Goal: Navigation & Orientation: Find specific page/section

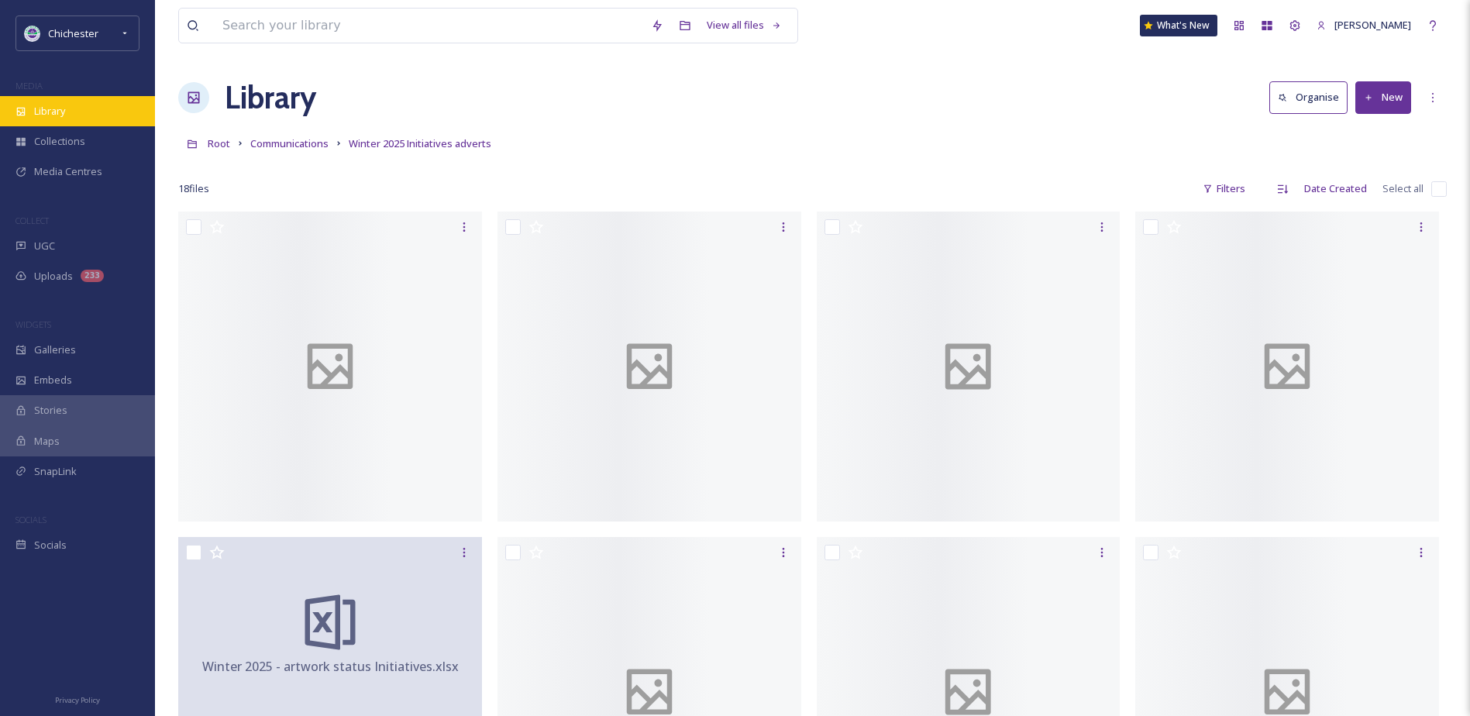
click at [97, 106] on div "Library" at bounding box center [77, 111] width 155 height 30
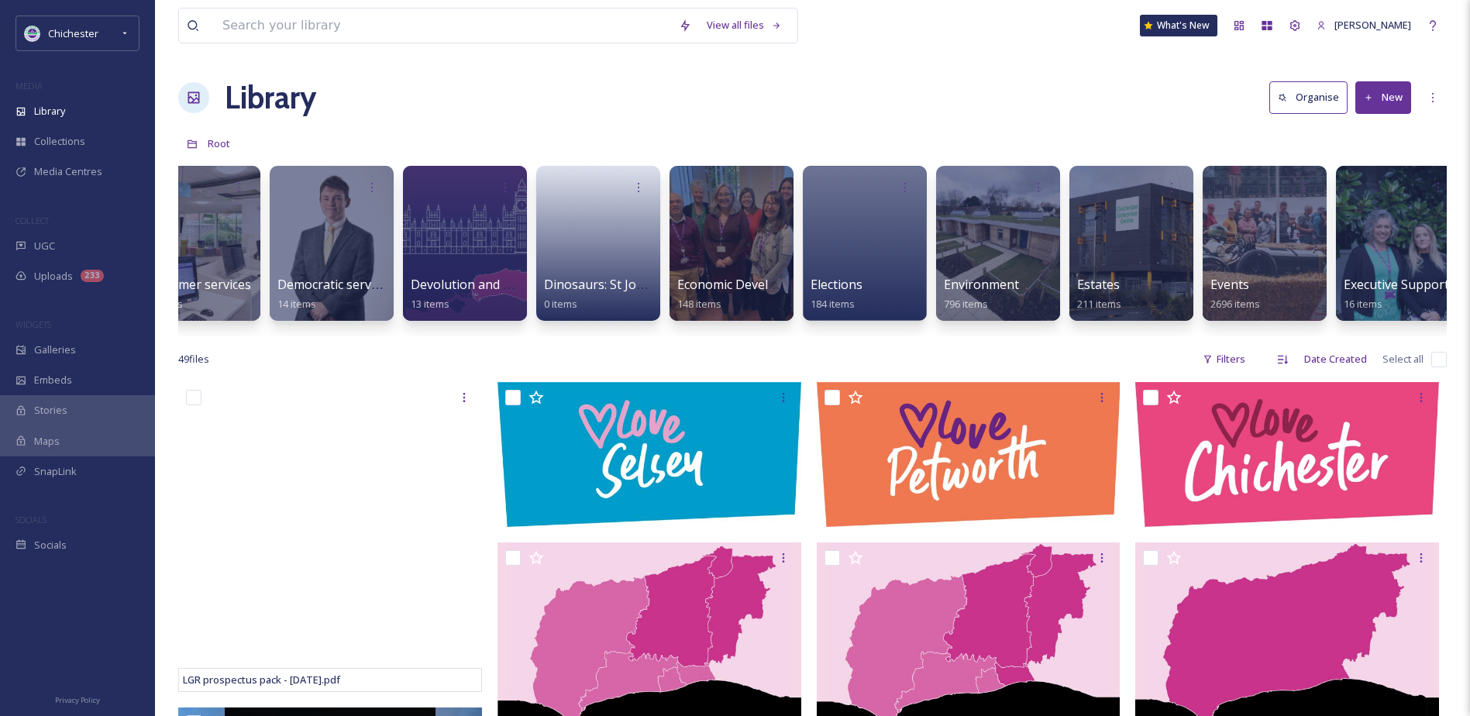
scroll to position [0, 2089]
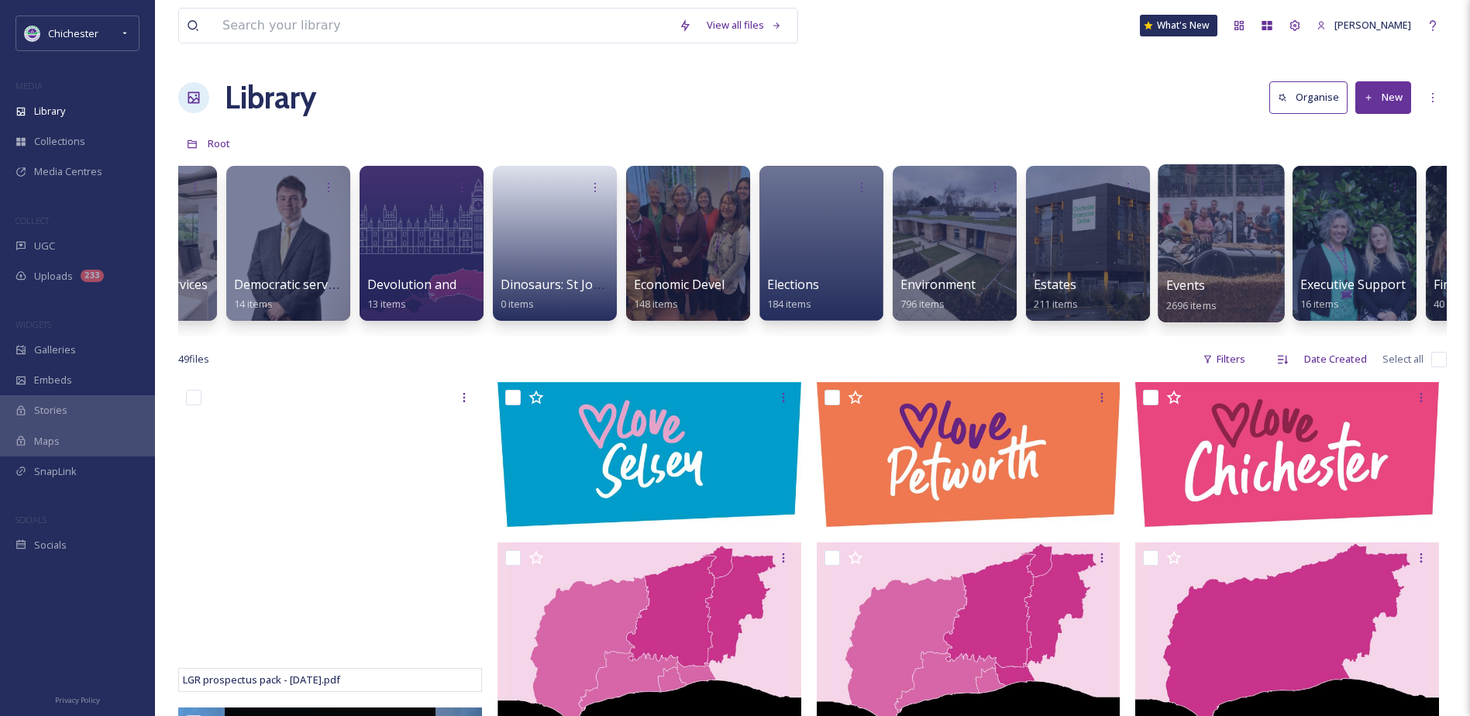
click at [1249, 229] on div at bounding box center [1221, 243] width 126 height 158
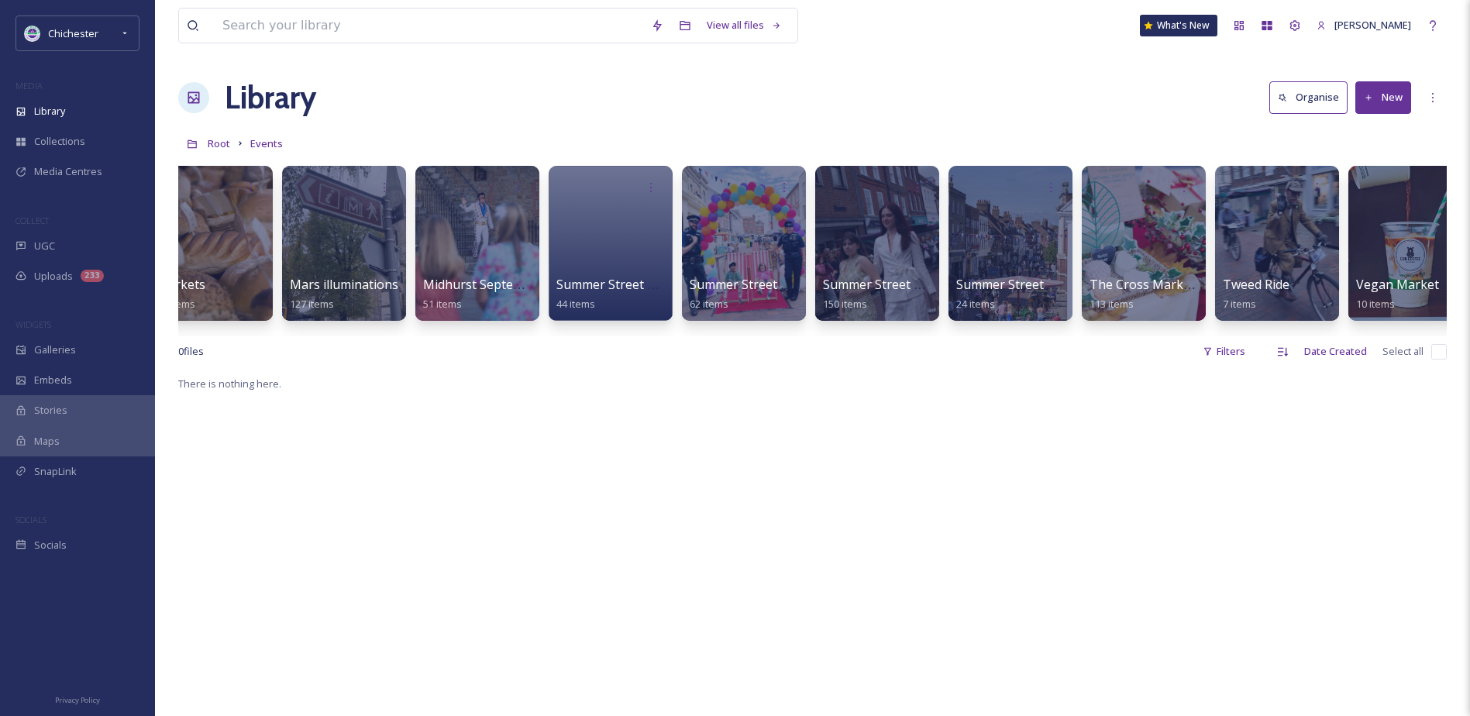
scroll to position [0, 2197]
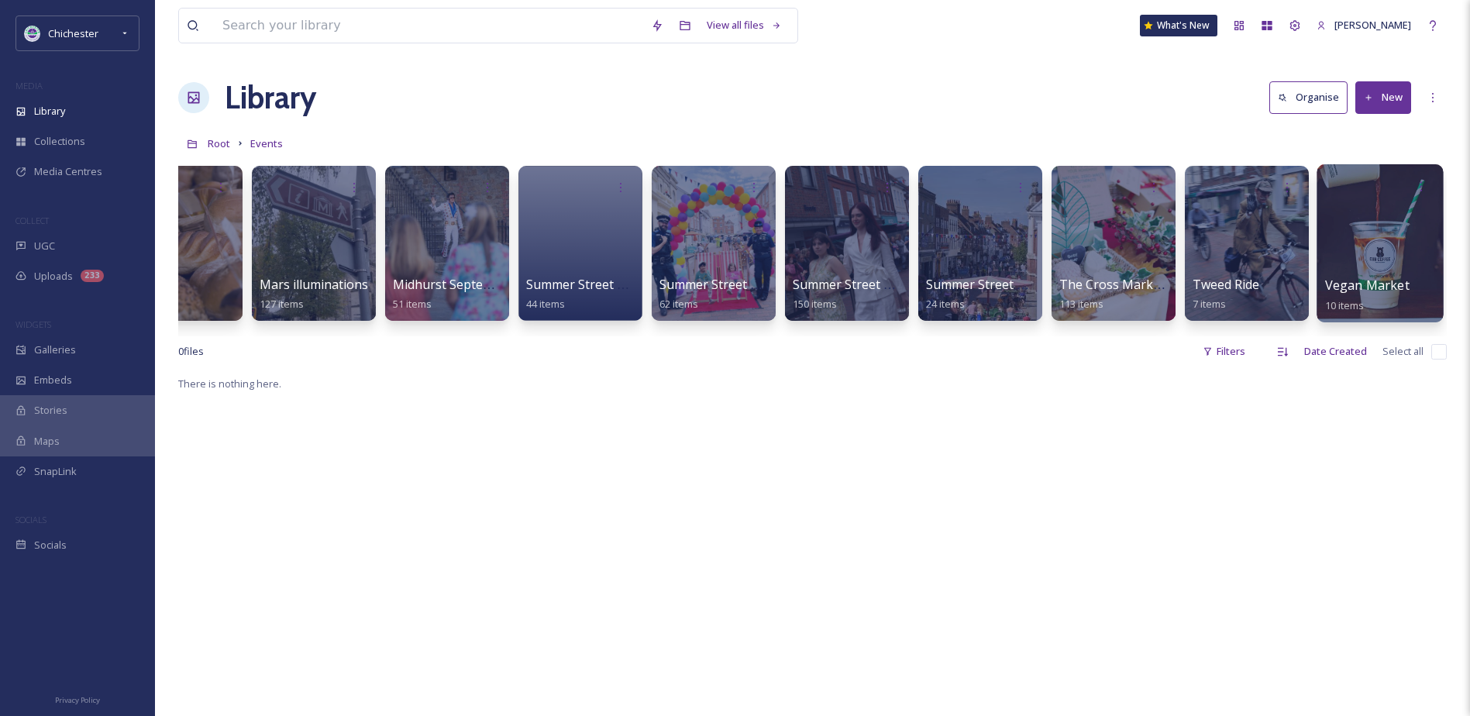
click at [1351, 277] on span "Vegan Market" at bounding box center [1367, 285] width 84 height 17
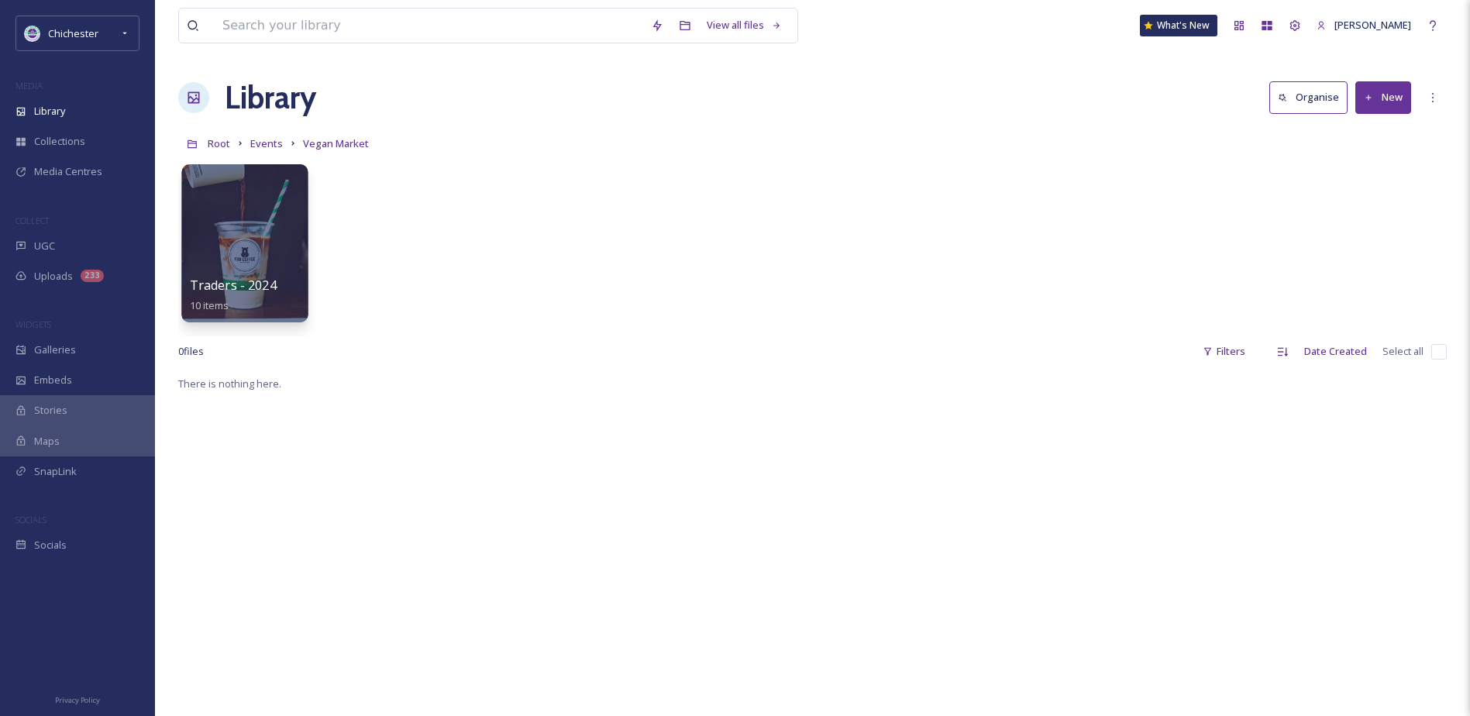
click at [242, 245] on div at bounding box center [244, 243] width 126 height 158
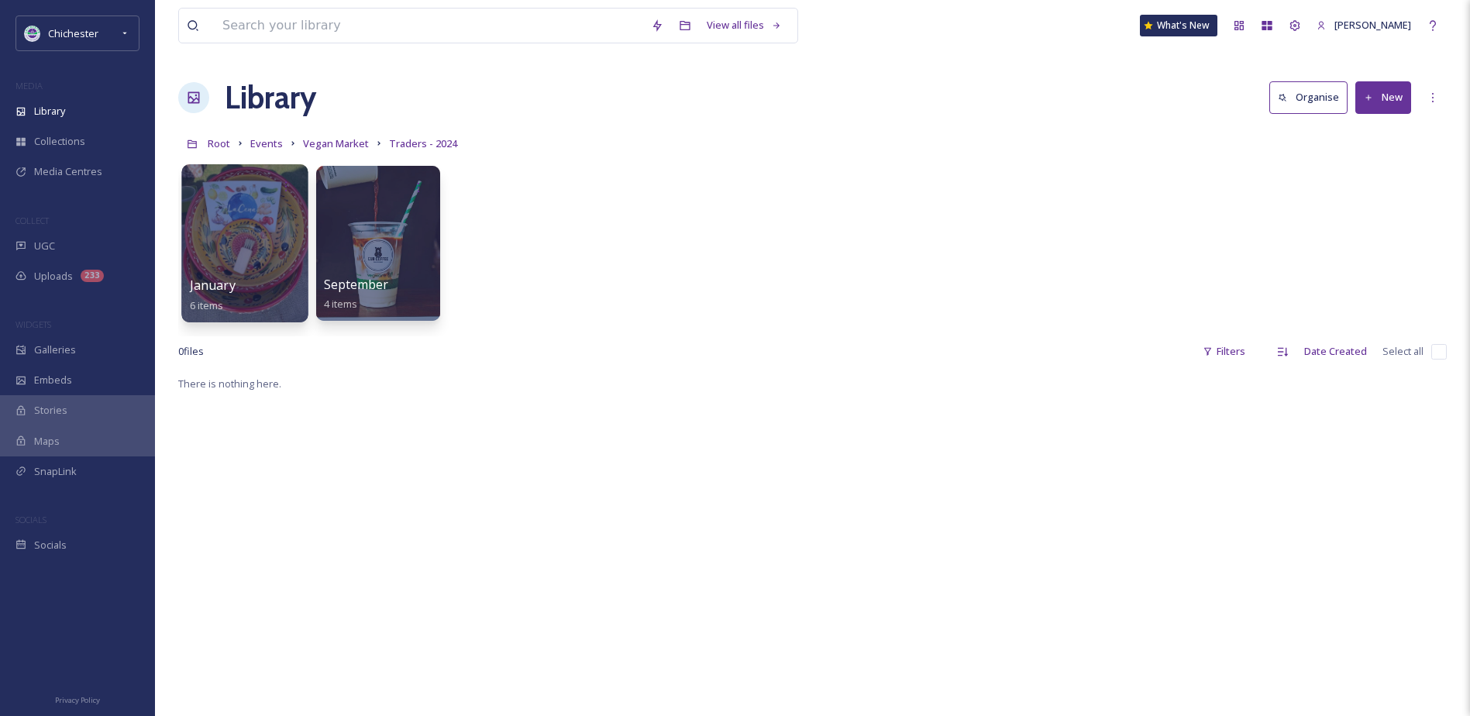
click at [257, 231] on div at bounding box center [244, 243] width 126 height 158
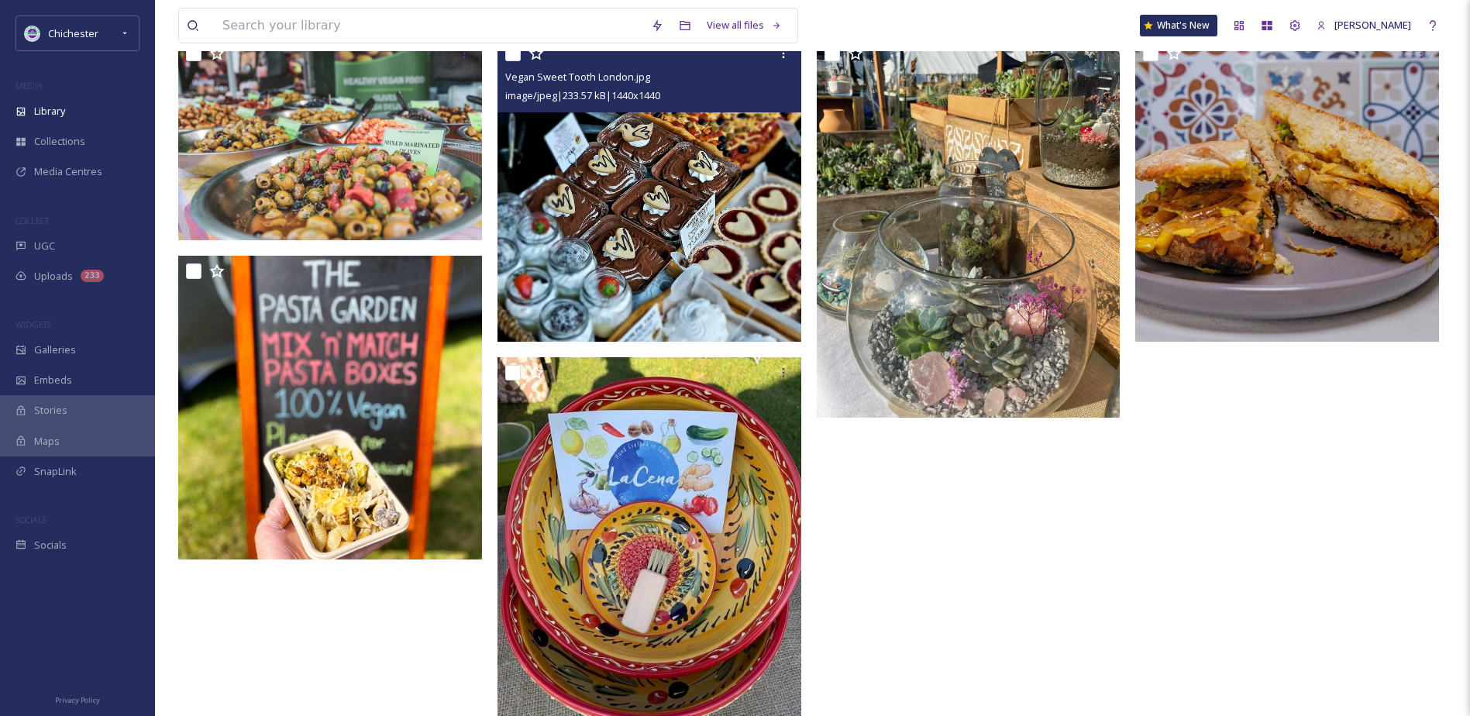
scroll to position [77, 0]
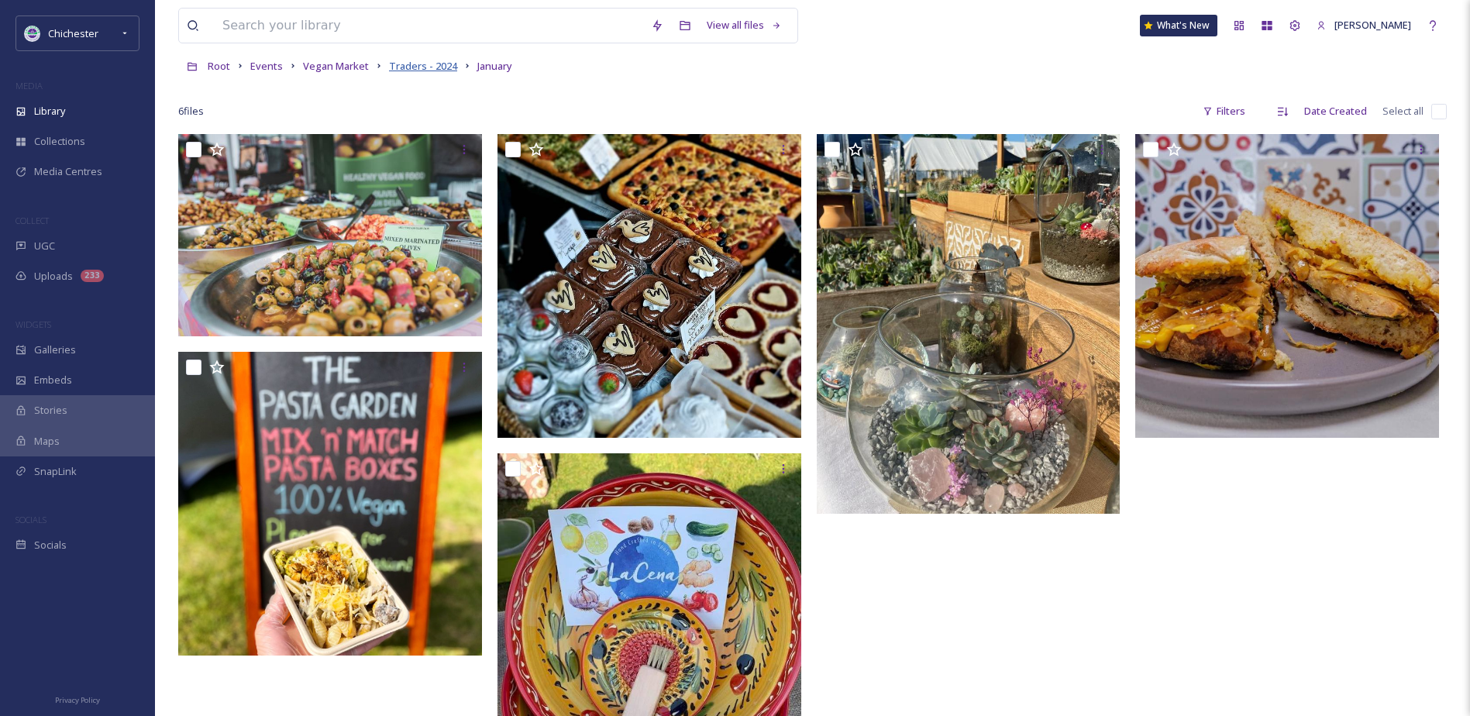
click at [415, 71] on span "Traders - 2024" at bounding box center [423, 66] width 68 height 14
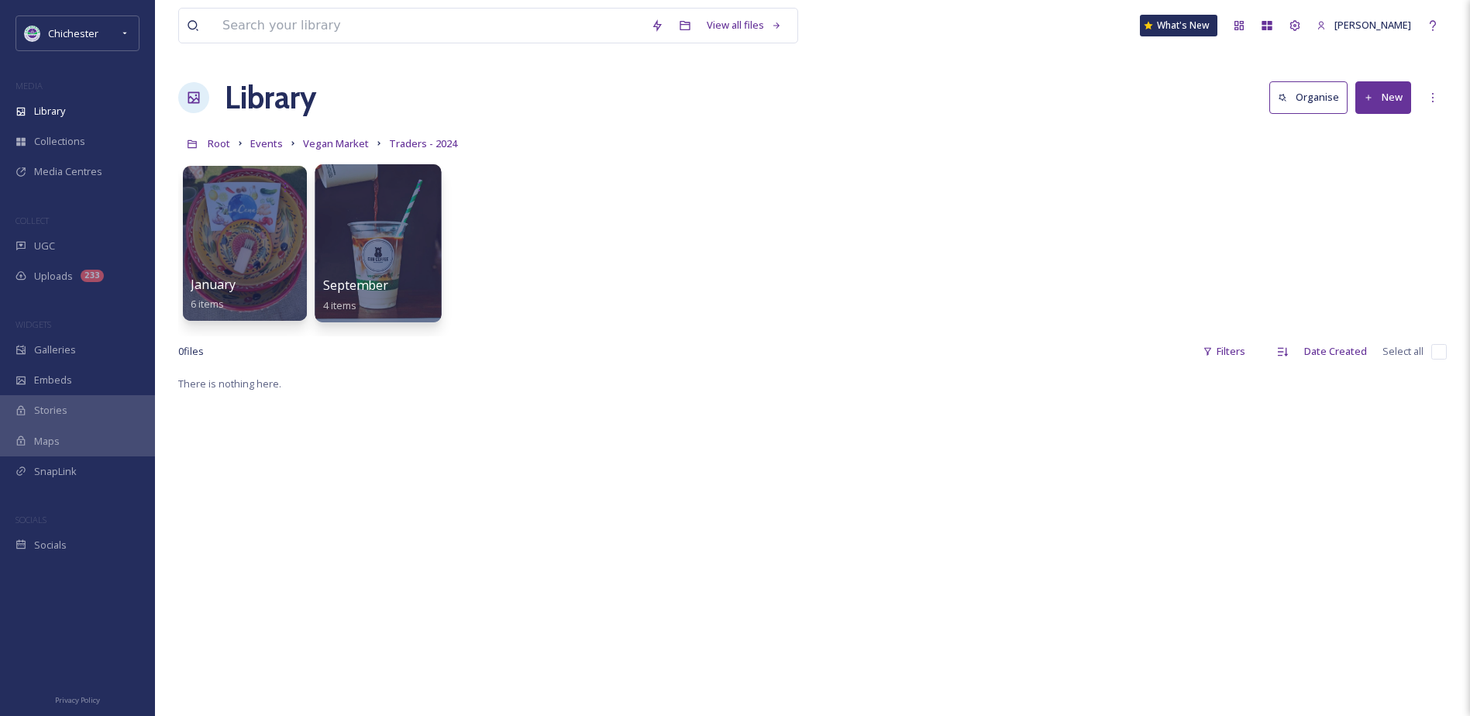
click at [422, 243] on div at bounding box center [378, 243] width 126 height 158
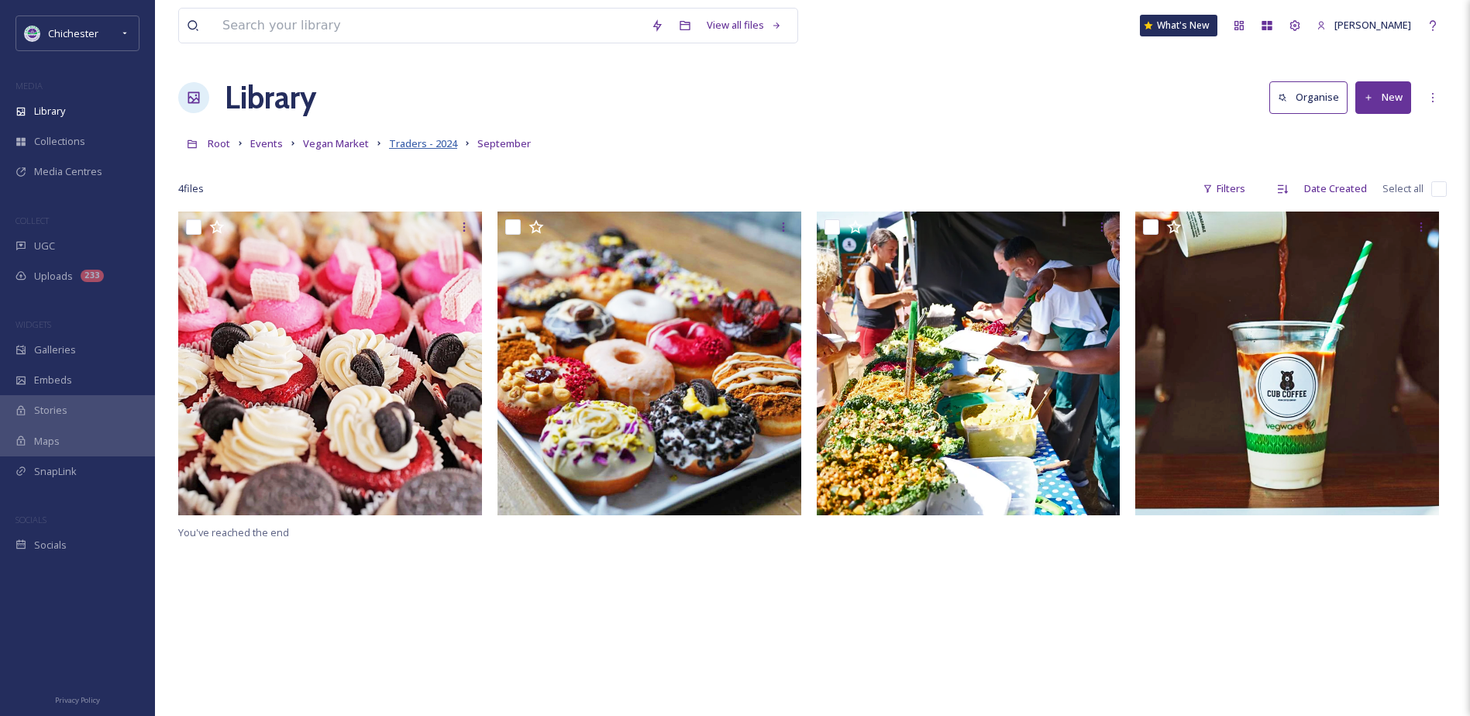
click at [415, 142] on span "Traders - 2024" at bounding box center [423, 143] width 68 height 14
